Goal: Task Accomplishment & Management: Complete application form

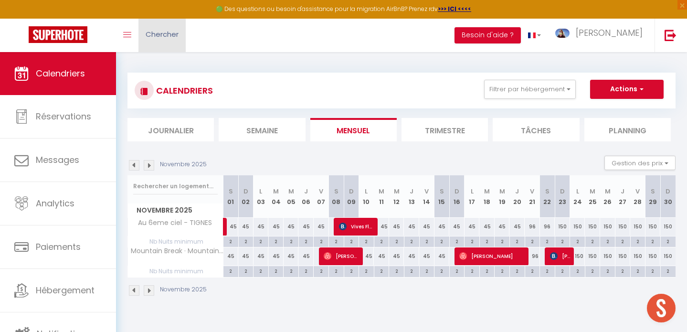
click at [156, 37] on span "Chercher" at bounding box center [162, 34] width 33 height 10
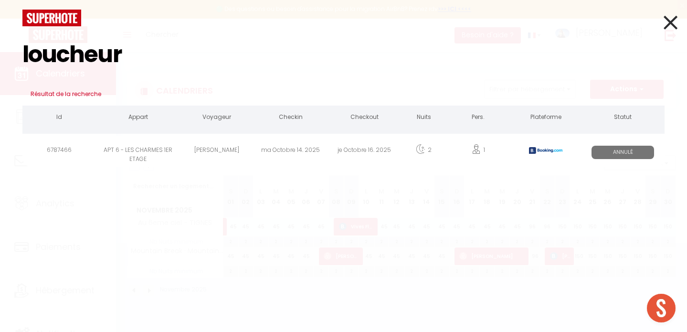
type input "loucheur"
click at [261, 153] on div "ma Octobre 14. 2025" at bounding box center [291, 151] width 74 height 31
select select
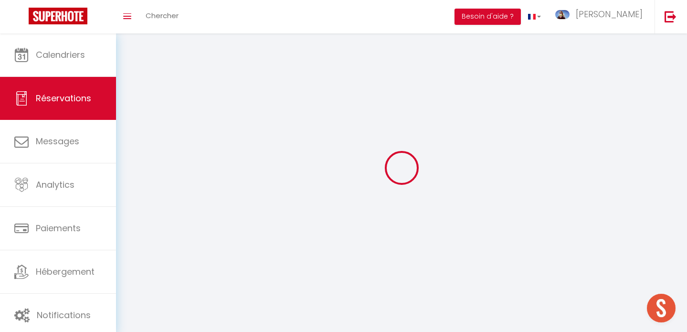
select select
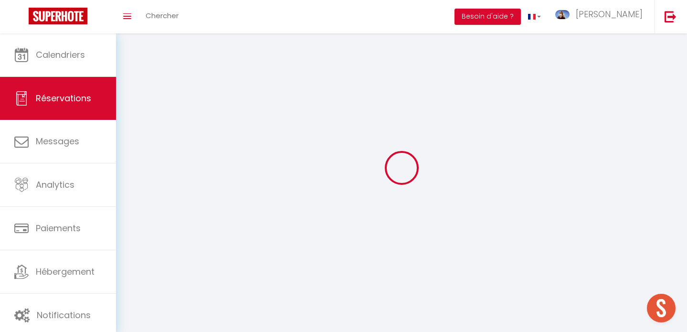
select select
checkbox input "false"
select select
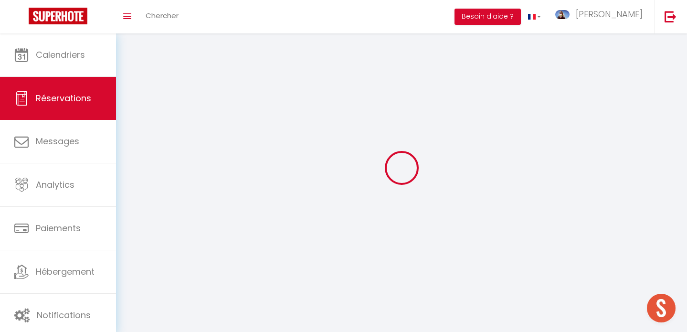
select select
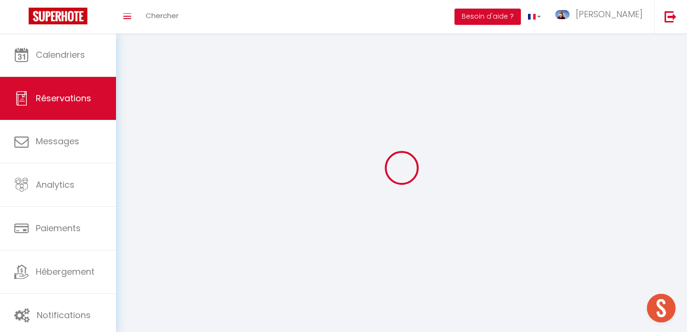
select select
checkbox input "false"
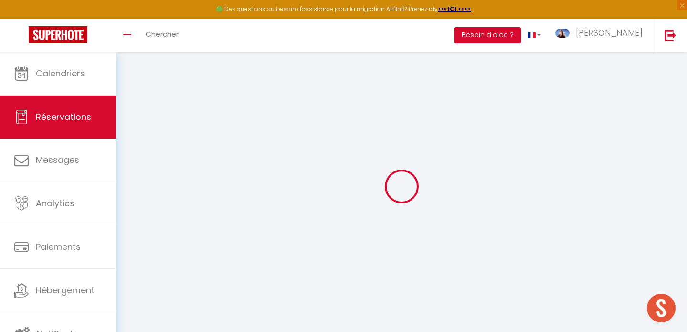
select select
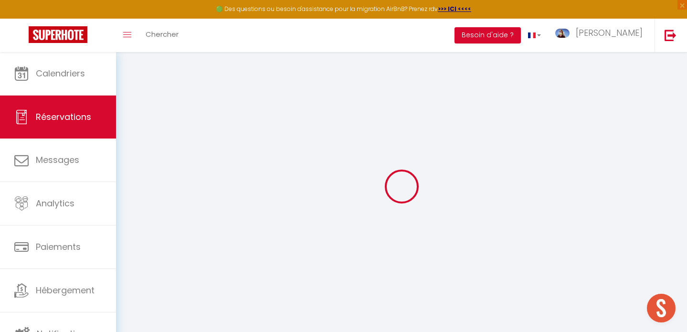
select select
checkbox input "false"
select select
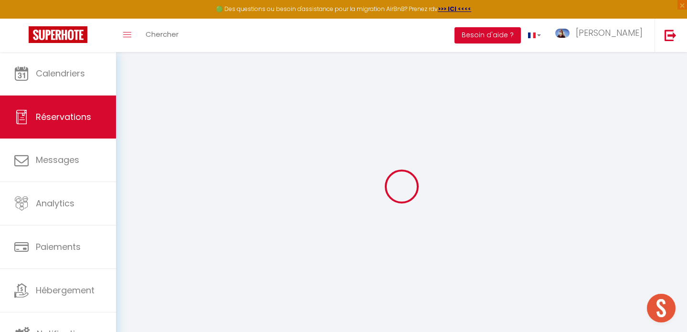
select select
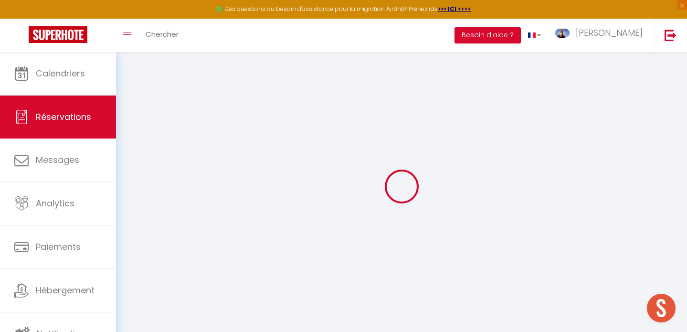
checkbox input "false"
type input "[PERSON_NAME]"
type input "LOUCHEUR"
type input "[EMAIL_ADDRESS][DOMAIN_NAME]"
type input "[PHONE_NUMBER]"
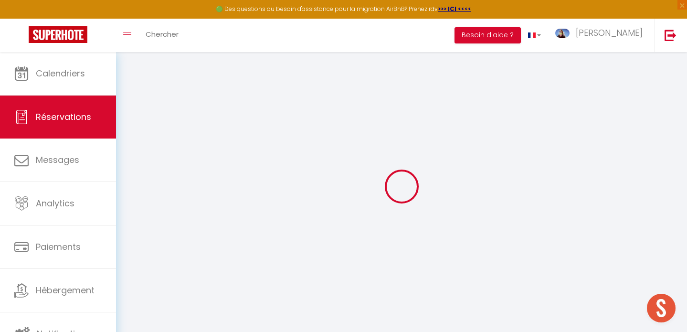
select select "FR"
type input "22"
type input "1.88"
select select "37954"
select select "0"
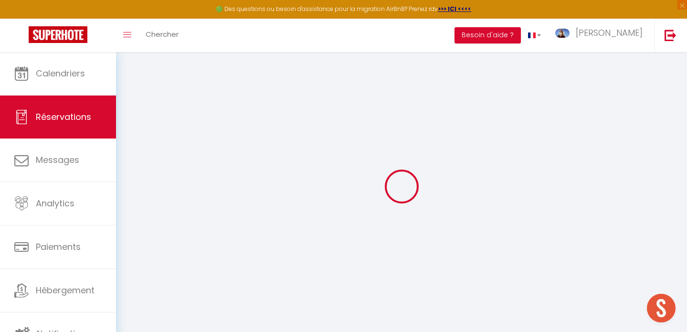
select select
type input "1"
select select "10"
select select
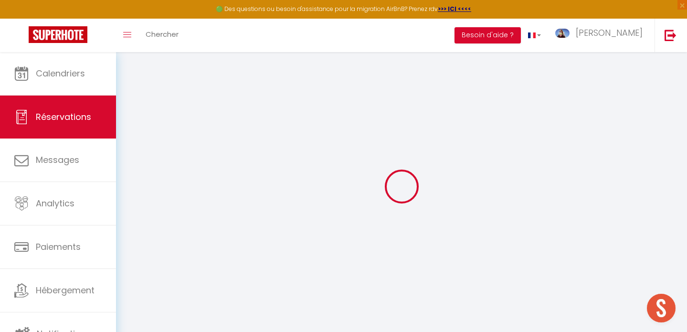
type input "104.4"
checkbox input "false"
type input "134.15"
select select "2"
type input "0"
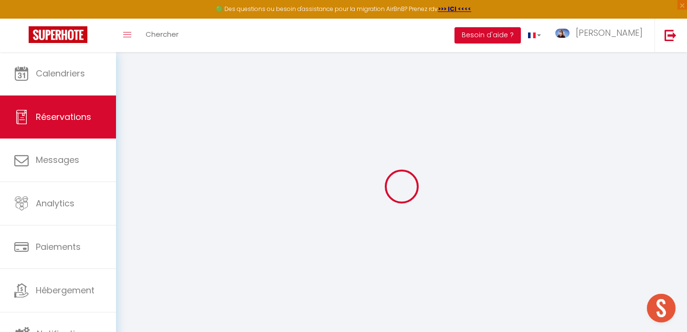
type input "0"
select select
select select "14"
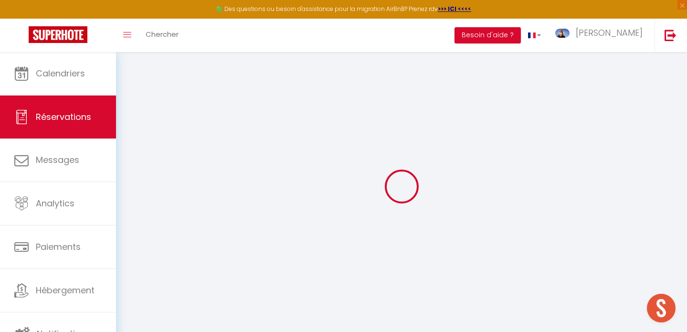
checkbox input "false"
select select
checkbox input "false"
select select
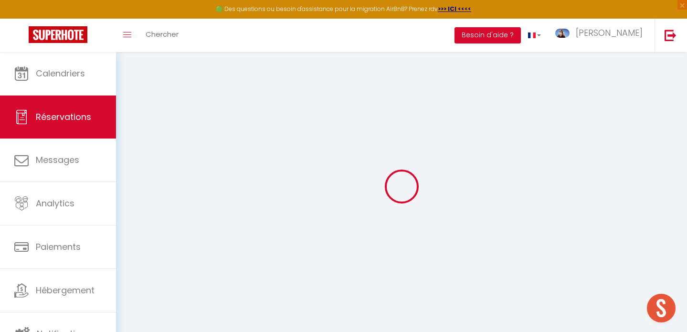
select select
checkbox input "false"
select select
checkbox input "false"
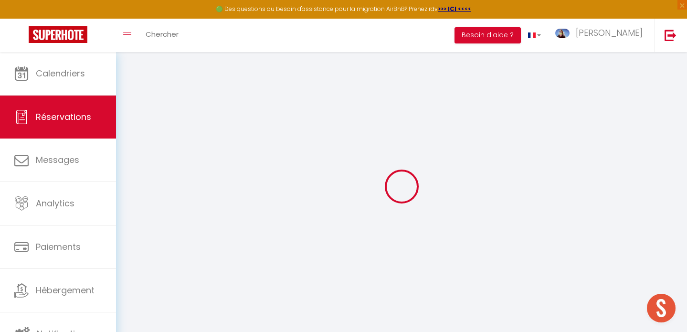
type textarea "** THIS RESERVATION HAS BEEN PRE-PAID ** Je voyage pour affaires et il est poss…"
type input "25"
type input "4.75"
select select
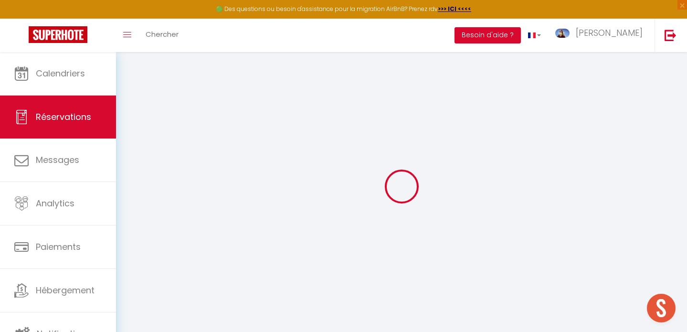
checkbox input "false"
select select
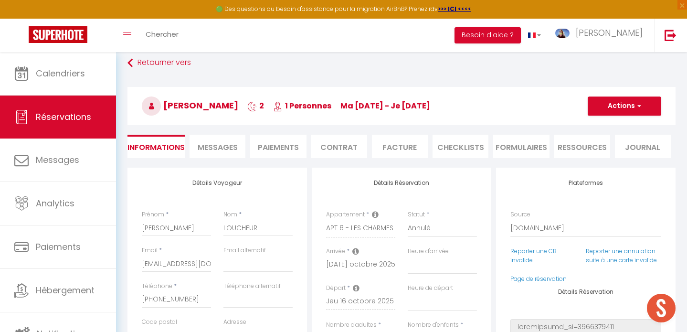
scroll to position [11, 0]
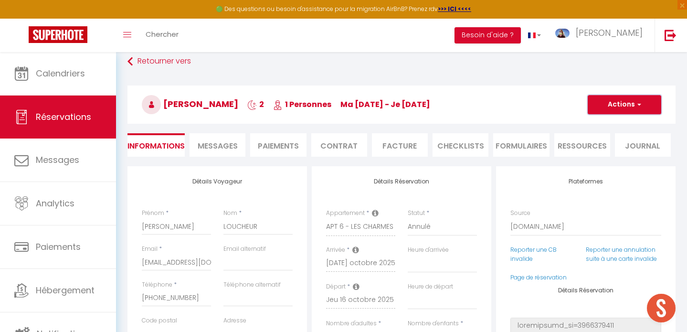
click at [608, 107] on button "Actions" at bounding box center [625, 104] width 74 height 19
click at [608, 136] on link "Dupliquer" at bounding box center [614, 138] width 75 height 12
type input "0"
select select
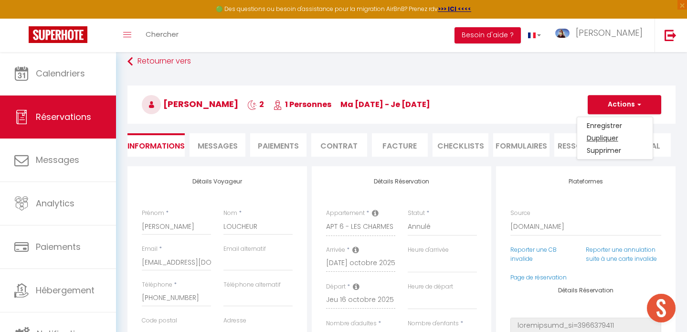
select select
checkbox input "false"
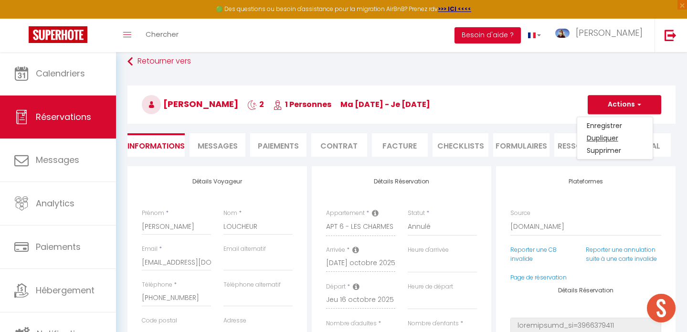
type input "Invalid Dateundefined"
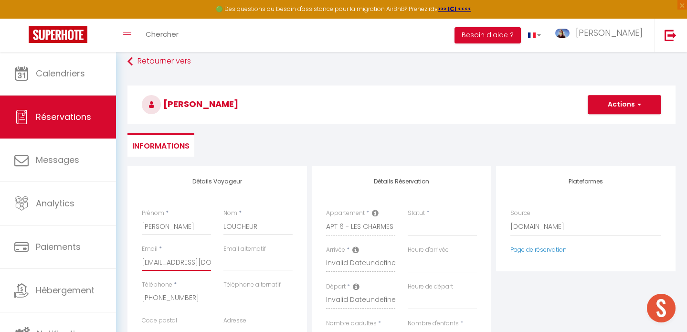
click at [184, 262] on input "[EMAIL_ADDRESS][DOMAIN_NAME]" at bounding box center [176, 262] width 69 height 17
paste input "[EMAIL_ADDRESS]"
type input "[EMAIL_ADDRESS][DOMAIN_NAME]"
select select
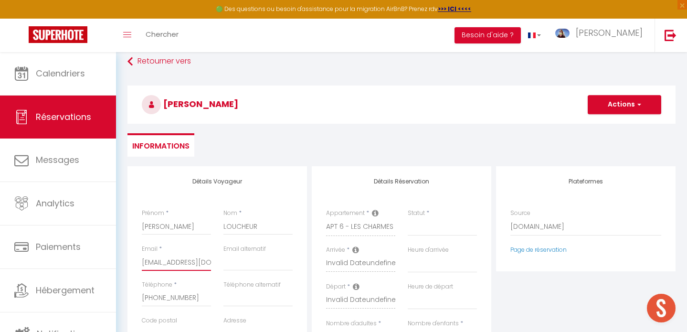
select select
checkbox input "false"
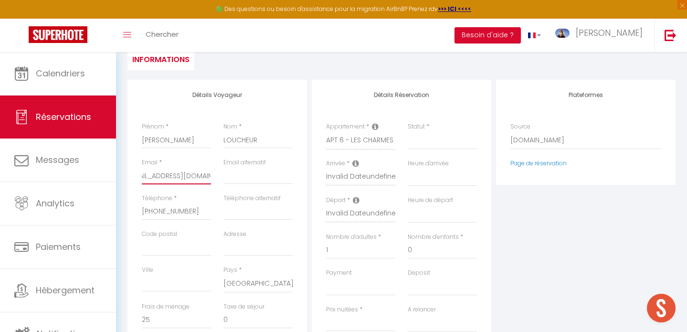
scroll to position [109, 0]
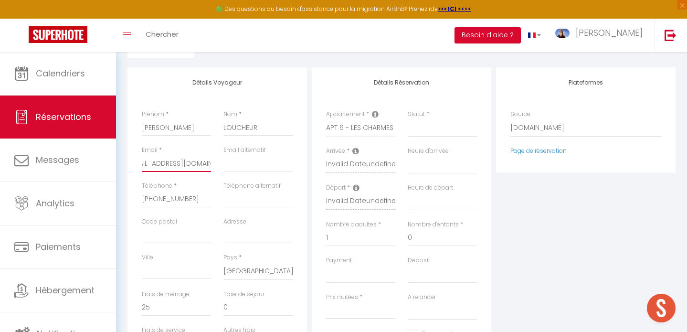
type input "[EMAIL_ADDRESS][DOMAIN_NAME]"
click at [430, 125] on select "Confirmé Non Confirmé [PERSON_NAME] par le voyageur No Show Request" at bounding box center [442, 128] width 69 height 18
select select "2"
click at [408, 119] on select "Confirmé Non Confirmé [PERSON_NAME] par le voyageur No Show Request" at bounding box center [442, 128] width 69 height 18
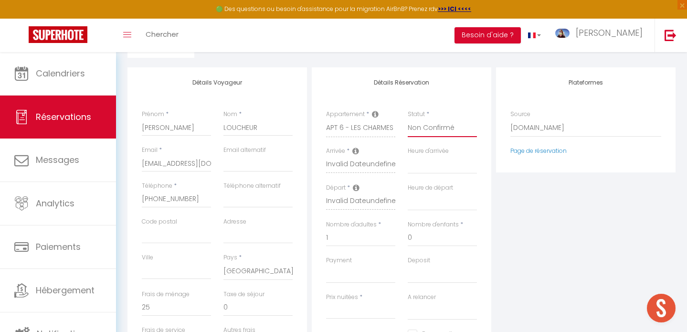
select select
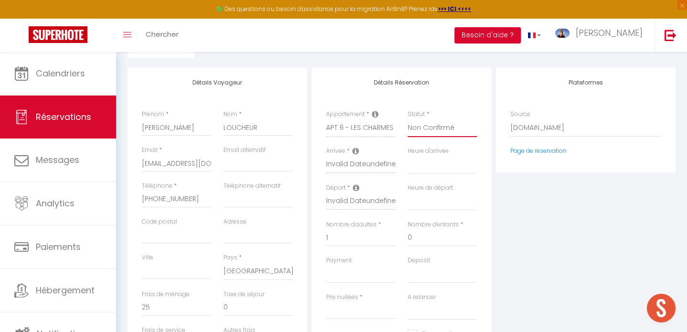
checkbox input "false"
click at [528, 125] on select "Direct [DOMAIN_NAME] [DOMAIN_NAME] Chalet montagne Expedia Gite de [GEOGRAPHIC_…" at bounding box center [585, 128] width 151 height 18
select select "54"
click at [510, 119] on select "Direct [DOMAIN_NAME] [DOMAIN_NAME] Chalet montagne Expedia Gite de [GEOGRAPHIC_…" at bounding box center [585, 128] width 151 height 18
select select
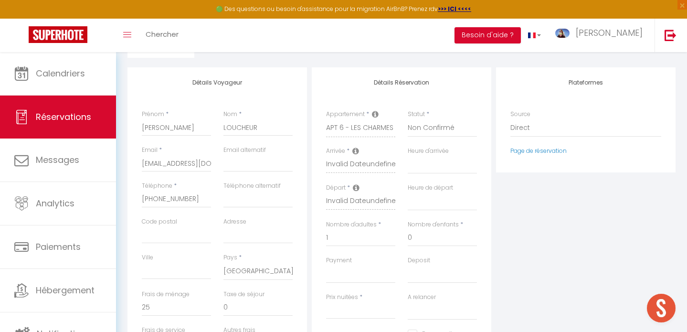
select select
checkbox input "false"
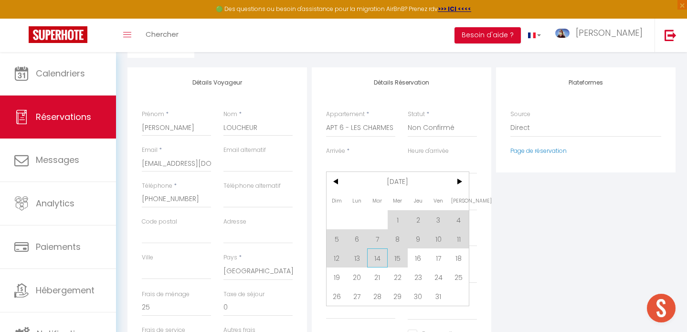
click at [377, 257] on span "14" at bounding box center [377, 257] width 21 height 19
select select
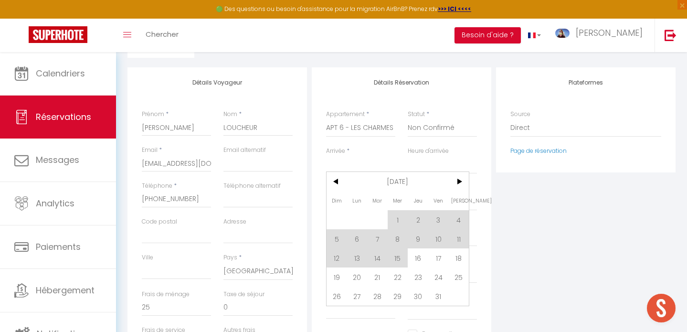
select select
checkbox input "false"
type input "[DATE] Octobre 2025"
type input "Mer 15 Octobre 2025"
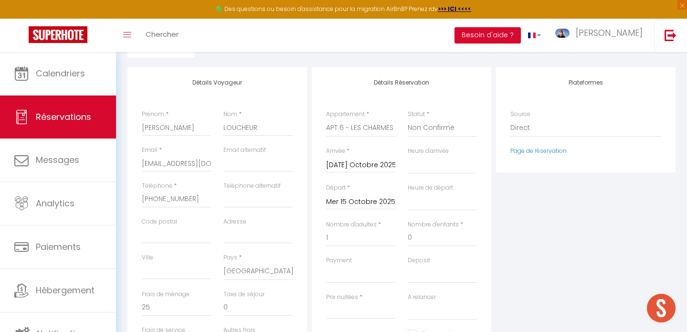
click at [365, 198] on input "Mer 15 Octobre 2025" at bounding box center [360, 202] width 69 height 12
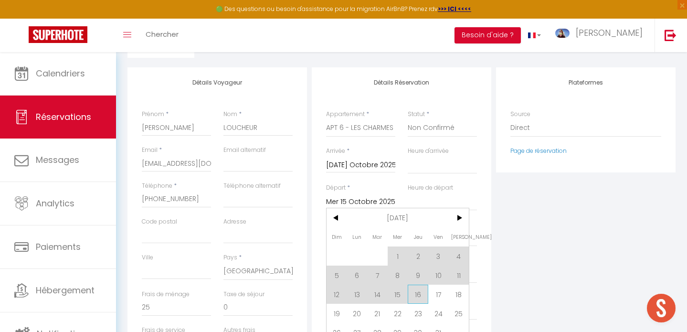
click at [417, 294] on span "16" at bounding box center [418, 294] width 21 height 19
select select
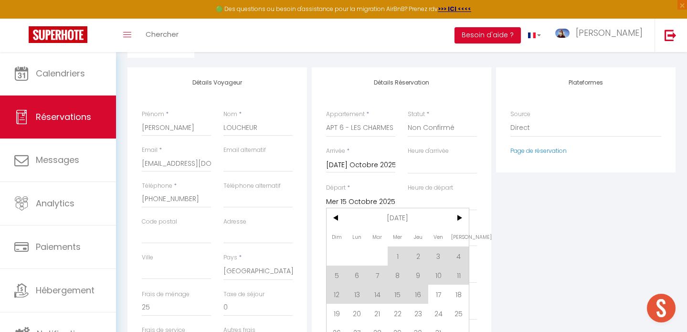
select select
checkbox input "false"
type input "Jeu 16 Octobre 2025"
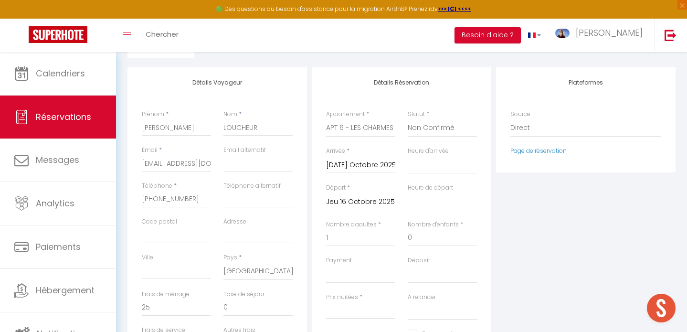
type input "0"
select select
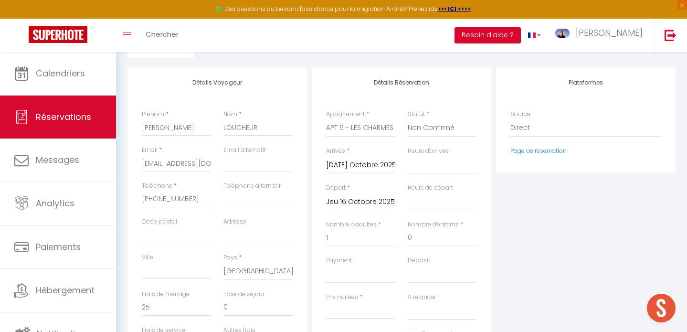
type input "0"
select select
checkbox input "false"
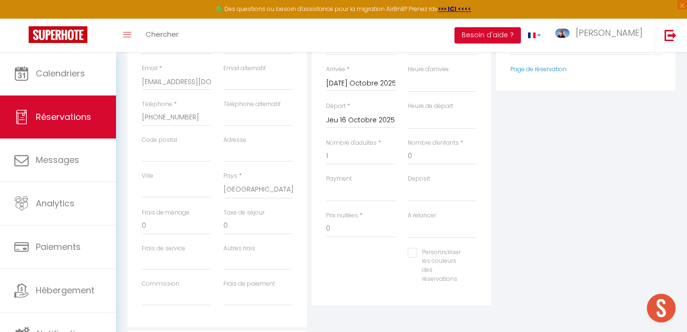
scroll to position [213, 0]
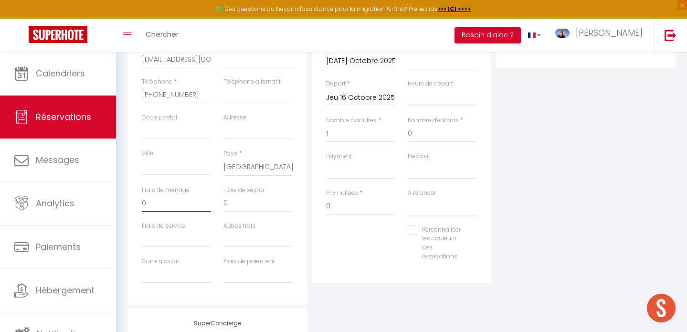
click at [179, 202] on input "0" at bounding box center [176, 203] width 69 height 17
click at [361, 204] on input "0" at bounding box center [360, 206] width 69 height 17
type input "119"
click at [162, 199] on input "0" at bounding box center [176, 203] width 69 height 17
select select
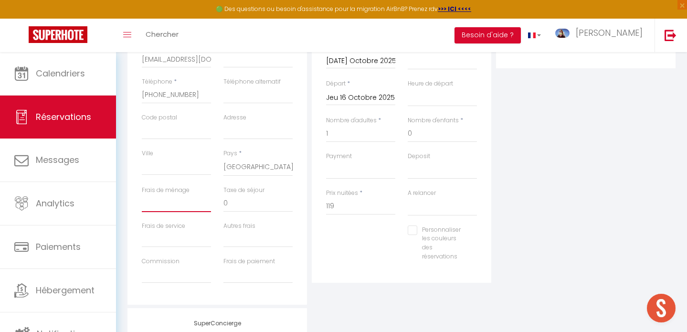
select select
checkbox input "false"
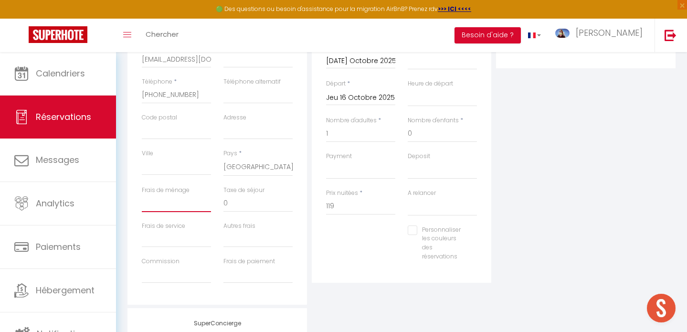
type input "2"
select select
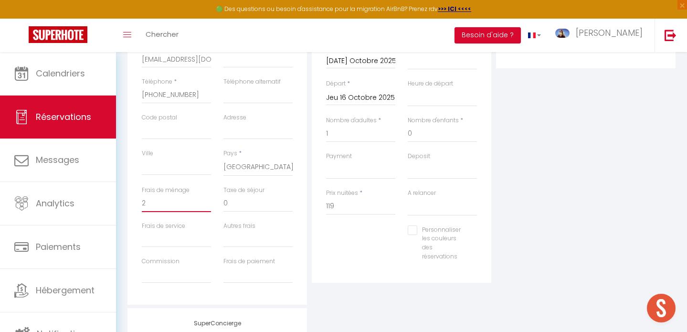
select select
checkbox input "false"
type input "25"
select select
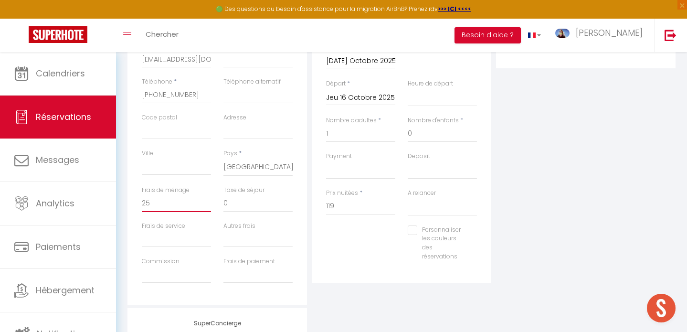
select select
checkbox input "false"
type input "25"
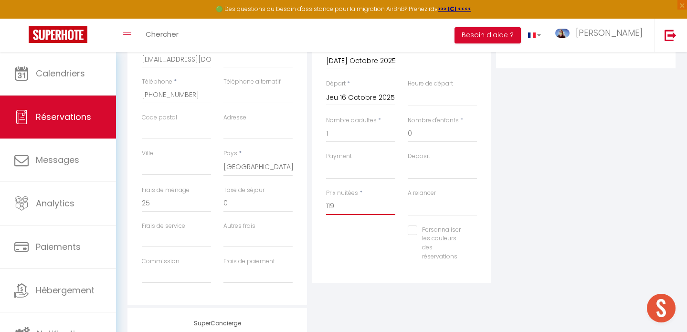
click at [353, 202] on input "119" at bounding box center [360, 206] width 69 height 17
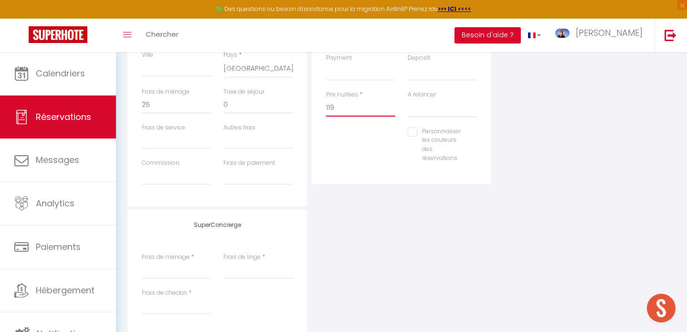
scroll to position [298, 0]
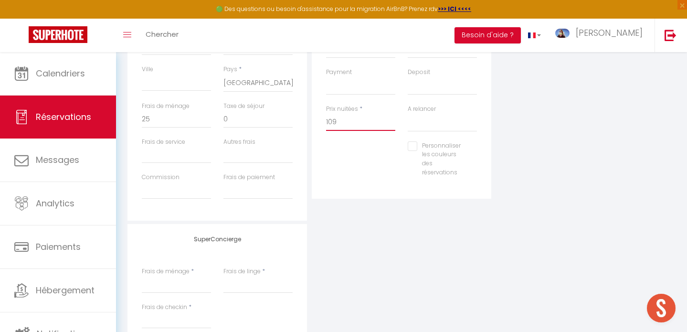
type input "109"
type input "0"
select select
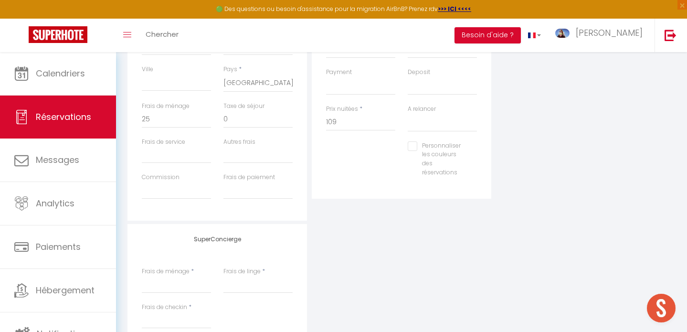
select select
checkbox input "false"
click at [611, 160] on div "Plateformes Source Direct [DOMAIN_NAME] [DOMAIN_NAME] Chalet montagne Expedia G…" at bounding box center [586, 49] width 184 height 341
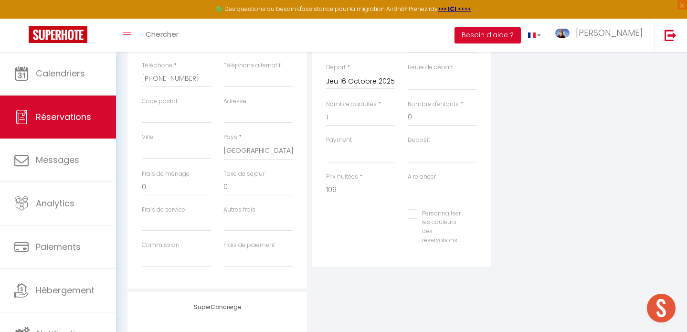
scroll to position [181, 0]
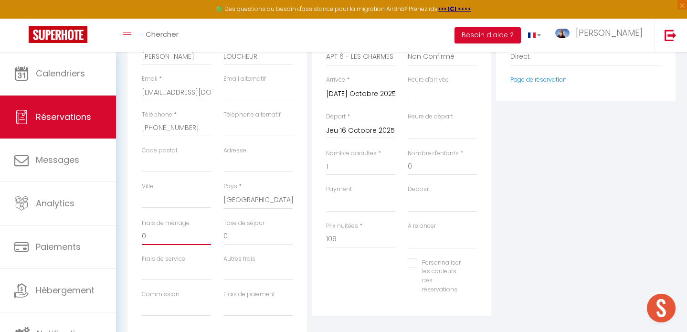
click at [180, 238] on input "0" at bounding box center [176, 236] width 69 height 17
select select
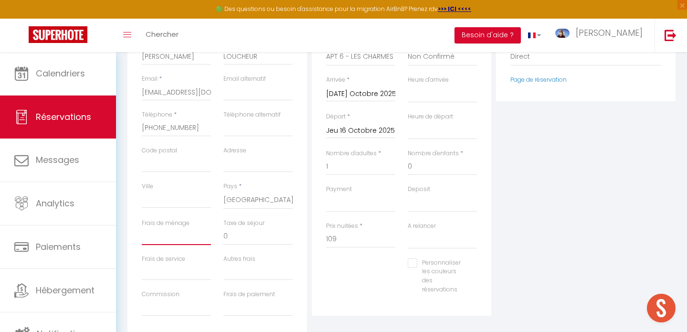
select select
checkbox input "false"
type input "2"
select select
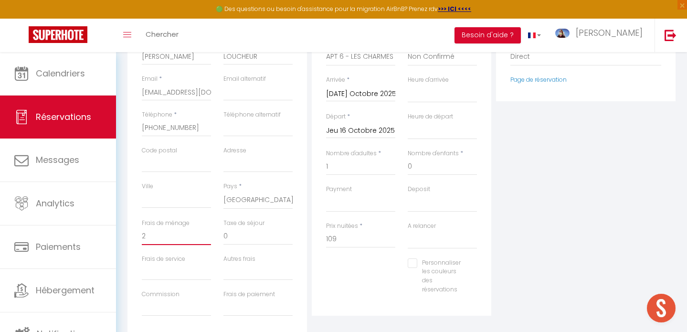
select select
checkbox input "false"
type input "25"
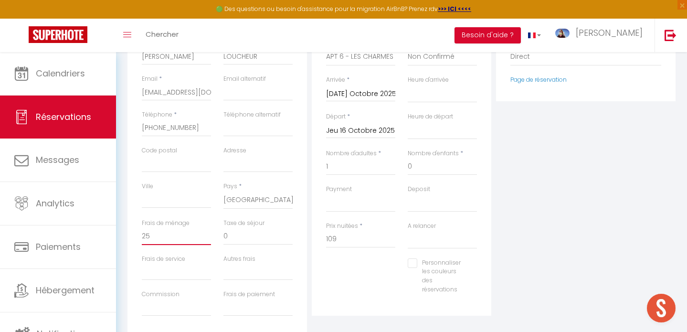
select select
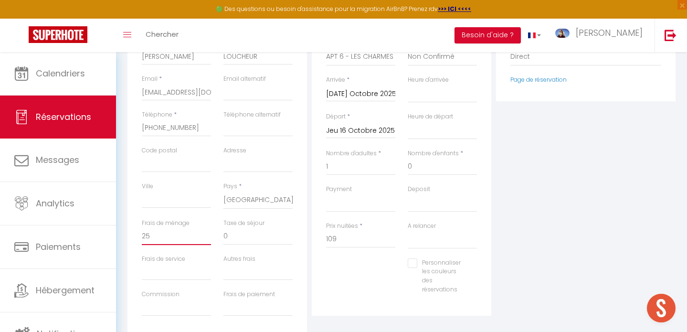
checkbox input "false"
type input "25"
click at [560, 207] on div "Plateformes Source Direct [DOMAIN_NAME] [DOMAIN_NAME] Chalet montagne Expedia G…" at bounding box center [586, 166] width 184 height 341
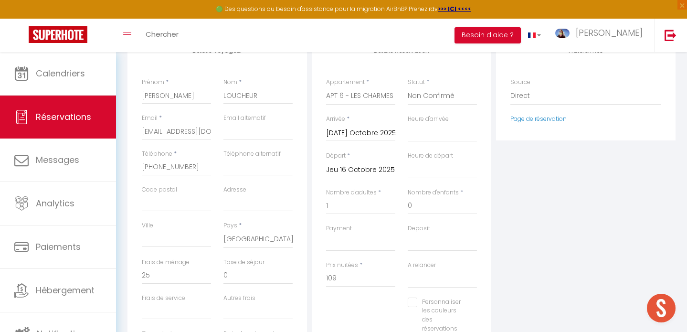
scroll to position [131, 0]
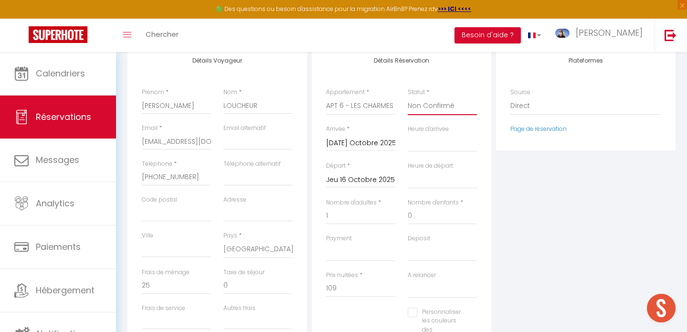
click at [434, 108] on select "Confirmé Non Confirmé [PERSON_NAME] par le voyageur No Show Request" at bounding box center [442, 106] width 69 height 18
select select "1"
click at [408, 97] on select "Confirmé Non Confirmé [PERSON_NAME] par le voyageur No Show Request" at bounding box center [442, 106] width 69 height 18
select select
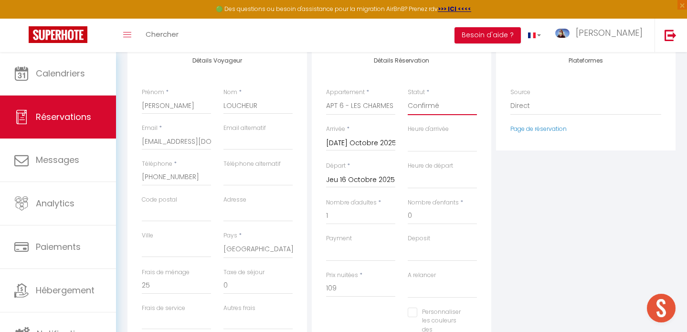
select select
click at [366, 253] on select "OK KO" at bounding box center [360, 252] width 69 height 18
click at [326, 243] on select "OK KO" at bounding box center [360, 252] width 69 height 18
click at [527, 215] on div "Plateformes Source Direct [DOMAIN_NAME] [DOMAIN_NAME] Chalet montagne Expedia G…" at bounding box center [586, 215] width 184 height 341
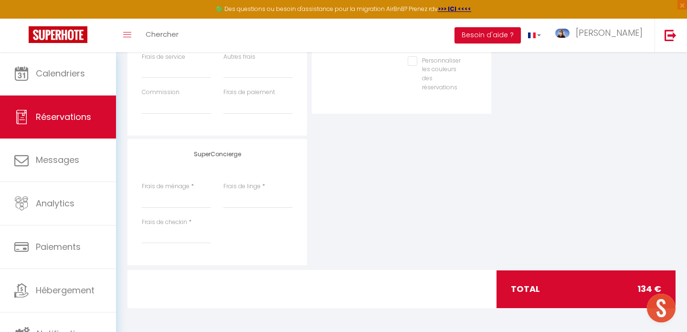
scroll to position [0, 0]
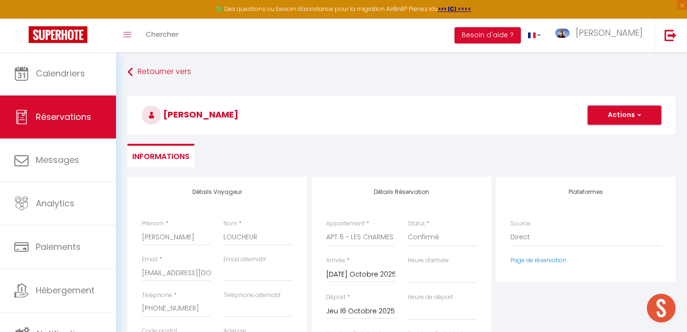
click at [625, 114] on button "Actions" at bounding box center [625, 115] width 74 height 19
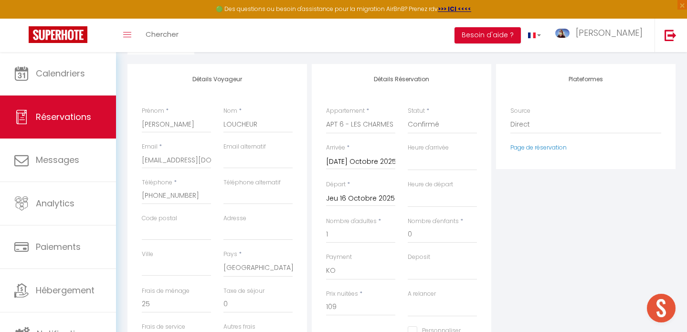
scroll to position [117, 0]
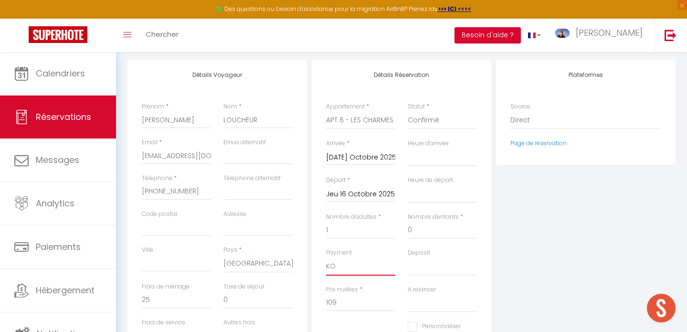
click at [340, 264] on select "OK KO" at bounding box center [360, 266] width 69 height 18
click at [326, 257] on select "OK KO" at bounding box center [360, 266] width 69 height 18
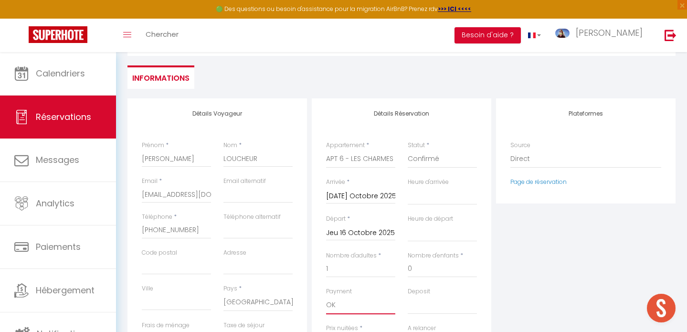
scroll to position [0, 0]
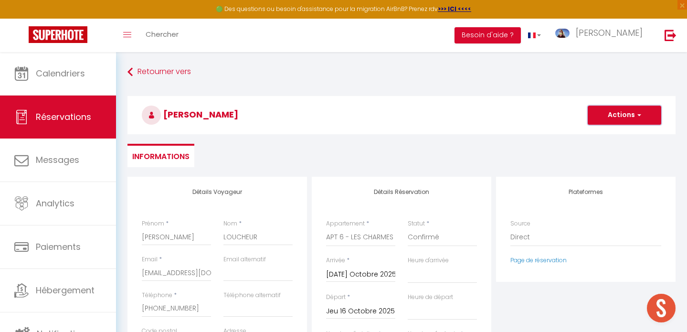
click at [620, 114] on button "Actions" at bounding box center [625, 115] width 74 height 19
click at [608, 134] on link "Enregistrer" at bounding box center [614, 136] width 75 height 12
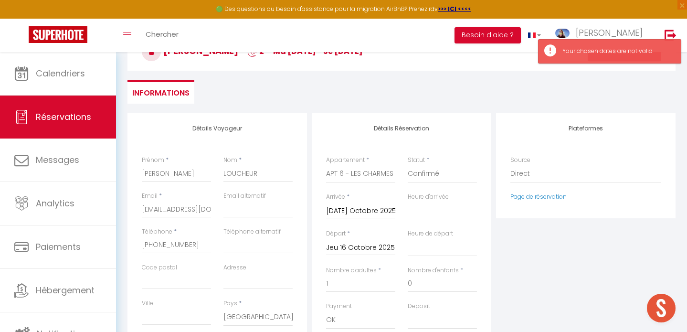
scroll to position [121, 0]
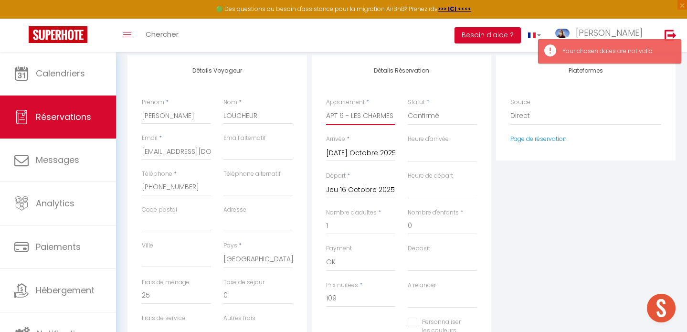
click at [356, 114] on select "LA GOUTTE D'EAU_RDC N° 1 DOUCE CAMPAGNE_RDC N° 2 LE TERRACOTTA_RDC N° 3 Apt n°1…" at bounding box center [360, 116] width 69 height 18
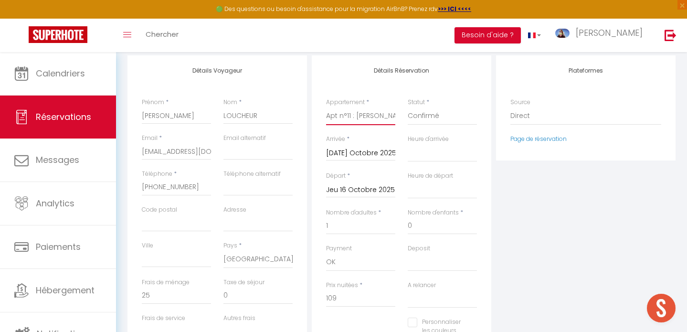
click at [326, 107] on select "LA GOUTTE D'EAU_RDC N° 1 DOUCE CAMPAGNE_RDC N° 2 LE TERRACOTTA_RDC N° 3 Apt n°1…" at bounding box center [360, 116] width 69 height 18
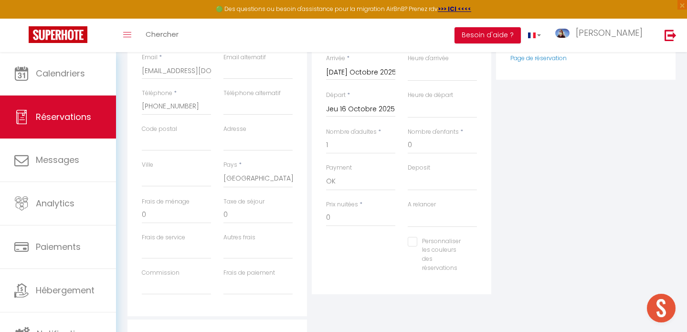
scroll to position [274, 0]
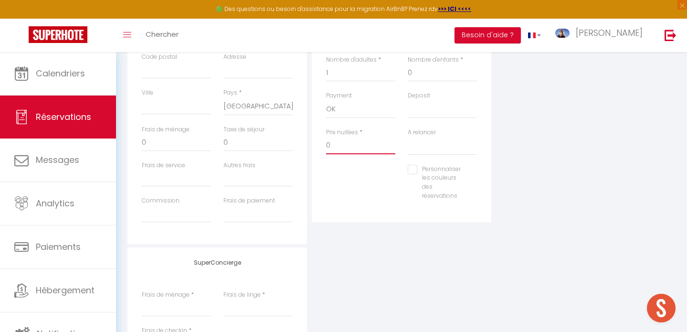
click at [344, 147] on input "0" at bounding box center [360, 145] width 69 height 17
click at [176, 144] on input "0" at bounding box center [176, 142] width 69 height 17
drag, startPoint x: 429, startPoint y: 194, endPoint x: 458, endPoint y: 194, distance: 29.6
click at [458, 194] on label "Personnaliser les couleurs des réservations" at bounding box center [441, 183] width 48 height 36
click at [606, 203] on div "Plateformes Source Direct [DOMAIN_NAME] [DOMAIN_NAME] Chalet montagne Expedia G…" at bounding box center [586, 73] width 184 height 341
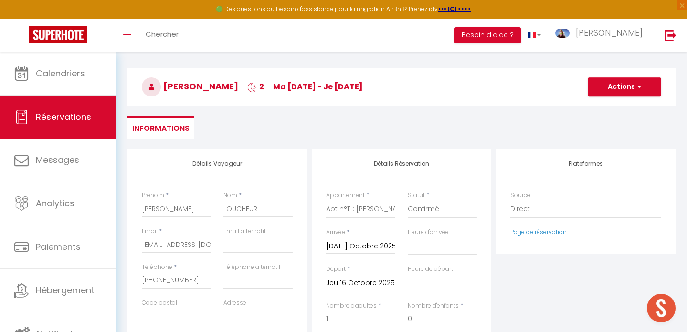
scroll to position [21, 0]
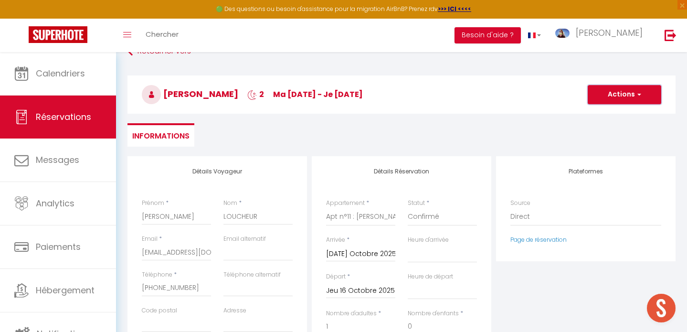
click at [618, 101] on button "Actions" at bounding box center [625, 94] width 74 height 19
click at [608, 114] on link "Enregistrer" at bounding box center [614, 115] width 75 height 12
